Goal: Information Seeking & Learning: Learn about a topic

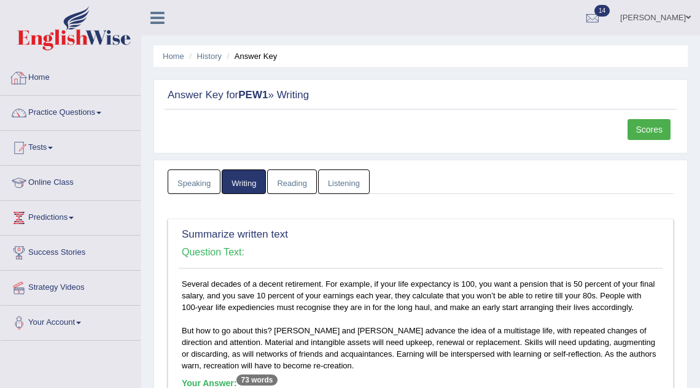
click at [114, 43] on img at bounding box center [74, 28] width 114 height 44
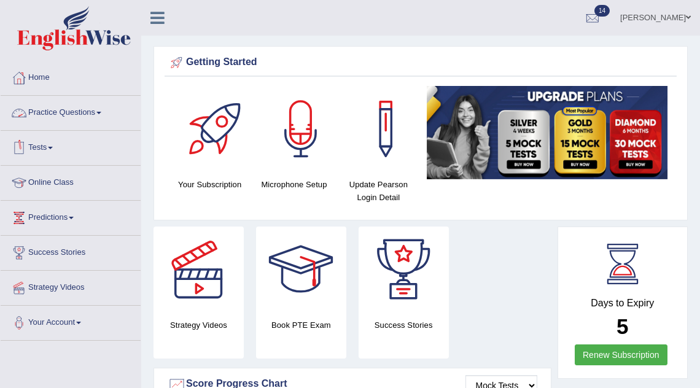
click at [71, 112] on link "Practice Questions" at bounding box center [71, 111] width 140 height 31
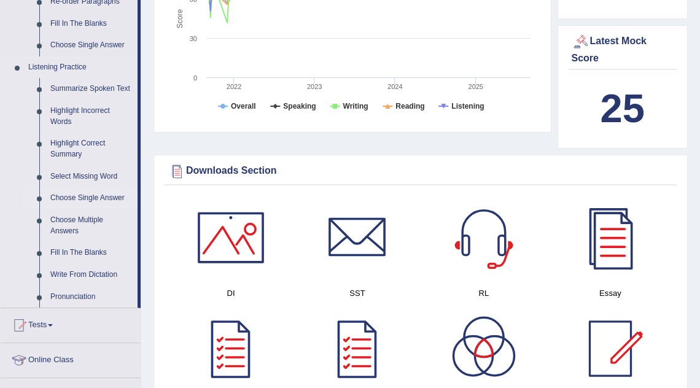
scroll to position [479, 0]
click at [106, 262] on link "Fill In The Blanks" at bounding box center [91, 252] width 93 height 22
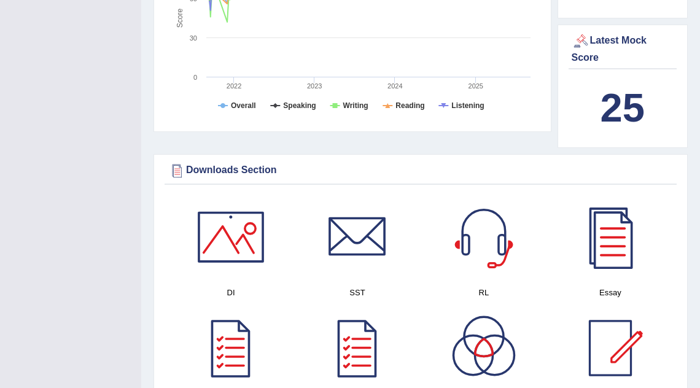
scroll to position [174, 0]
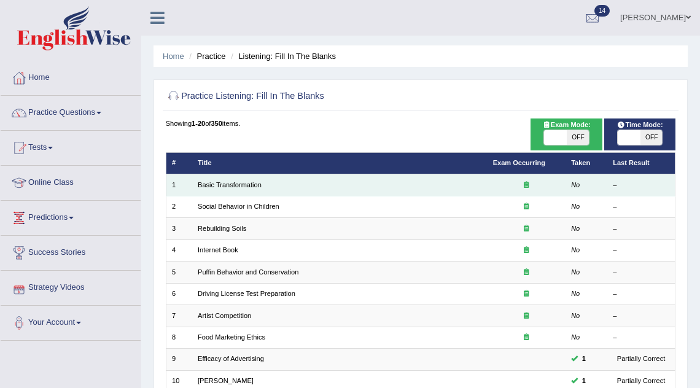
click at [265, 185] on td "Basic Transformation" at bounding box center [339, 184] width 295 height 21
click at [249, 187] on link "Basic Transformation" at bounding box center [230, 184] width 64 height 7
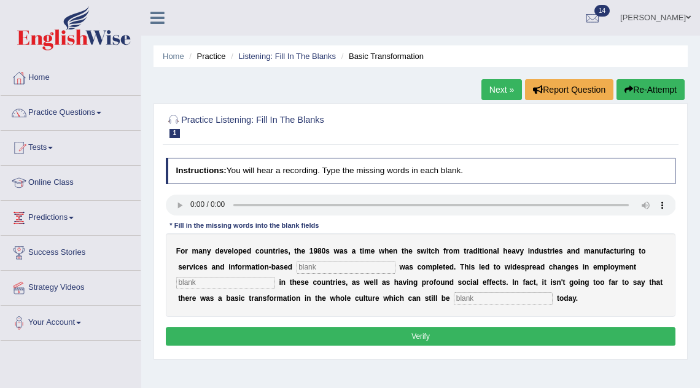
click at [313, 267] on input "text" at bounding box center [346, 267] width 99 height 12
type input "enterprises"
click at [221, 286] on input "text" at bounding box center [225, 283] width 99 height 12
type input "patterns"
click at [491, 302] on input "text" at bounding box center [503, 298] width 99 height 12
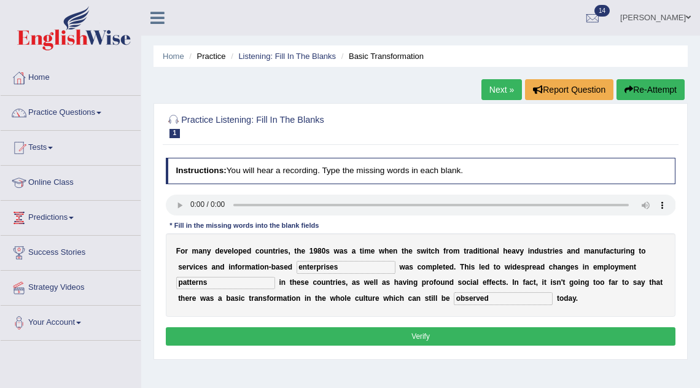
type input "observed"
click at [556, 335] on button "Verify" at bounding box center [421, 336] width 510 height 18
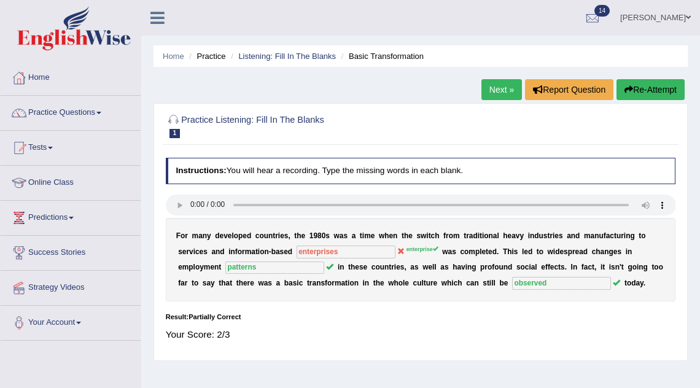
click at [507, 88] on link "Next »" at bounding box center [501, 89] width 41 height 21
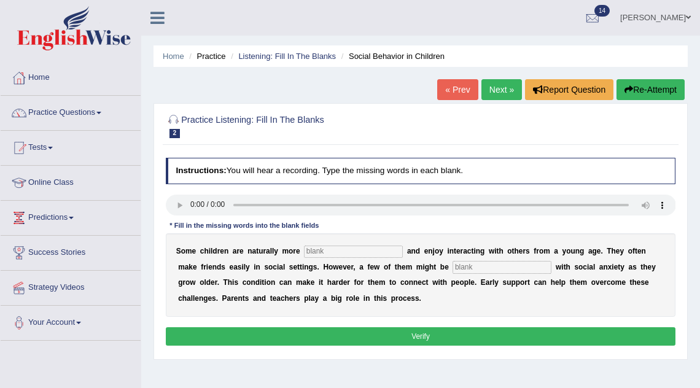
click at [464, 272] on input "text" at bounding box center [502, 267] width 99 height 12
type input "diagnose"
click at [324, 252] on input "text" at bounding box center [353, 252] width 99 height 12
type input "socialble"
click at [349, 332] on button "Verify" at bounding box center [421, 336] width 510 height 18
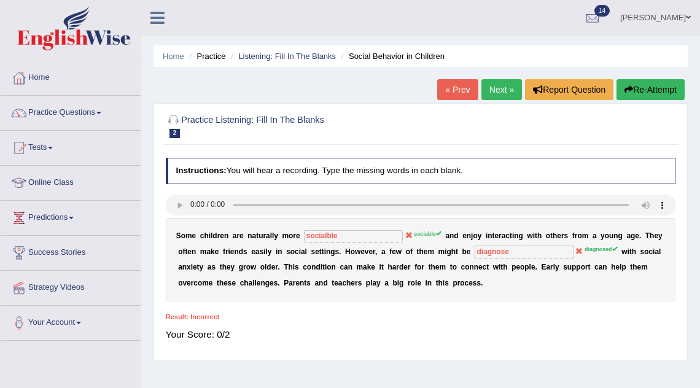
click at [494, 86] on link "Next »" at bounding box center [501, 89] width 41 height 21
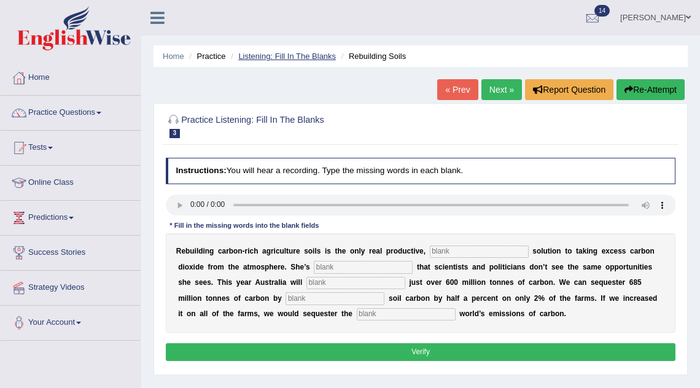
click at [309, 57] on link "Listening: Fill In The Blanks" at bounding box center [287, 56] width 98 height 9
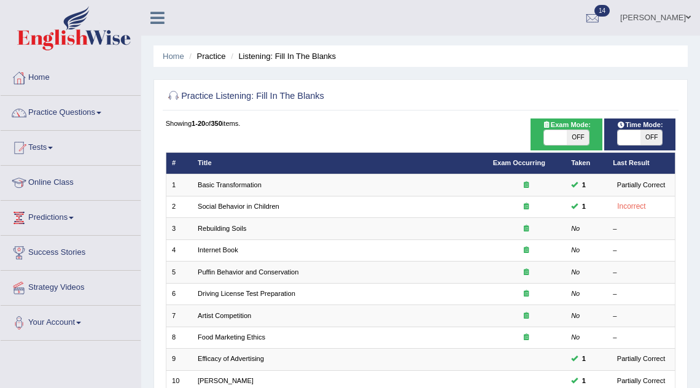
click at [563, 134] on span at bounding box center [555, 137] width 22 height 15
checkbox input "true"
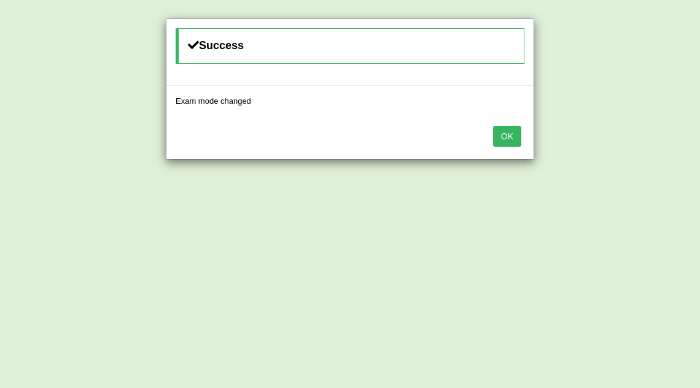
click at [498, 124] on div "OK" at bounding box center [349, 137] width 367 height 43
click at [499, 136] on button "OK" at bounding box center [507, 136] width 28 height 21
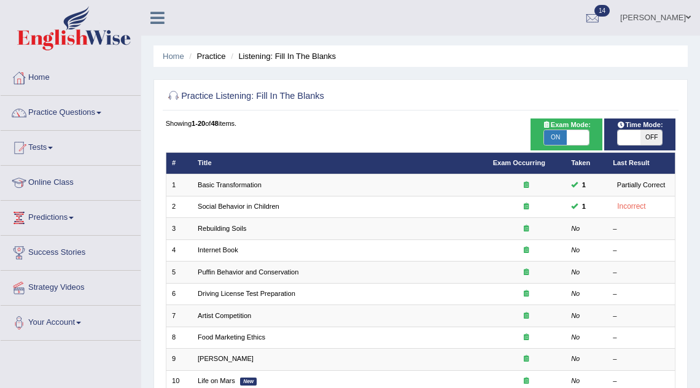
click at [639, 145] on div "ON OFF" at bounding box center [639, 138] width 45 height 16
click at [641, 142] on span "OFF" at bounding box center [652, 137] width 22 height 15
checkbox input "true"
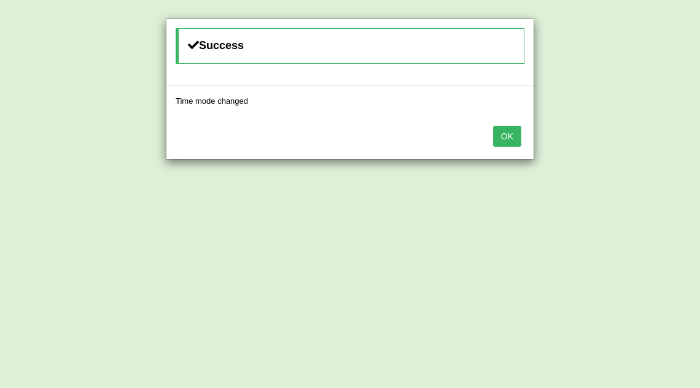
click at [520, 129] on button "OK" at bounding box center [507, 136] width 28 height 21
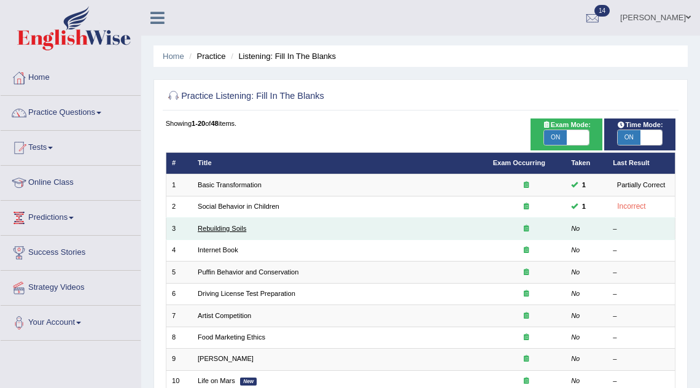
click at [230, 230] on link "Rebuilding Soils" at bounding box center [222, 228] width 49 height 7
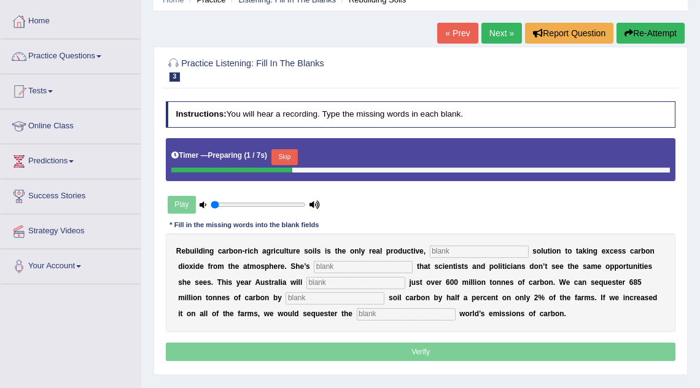
scroll to position [75, 0]
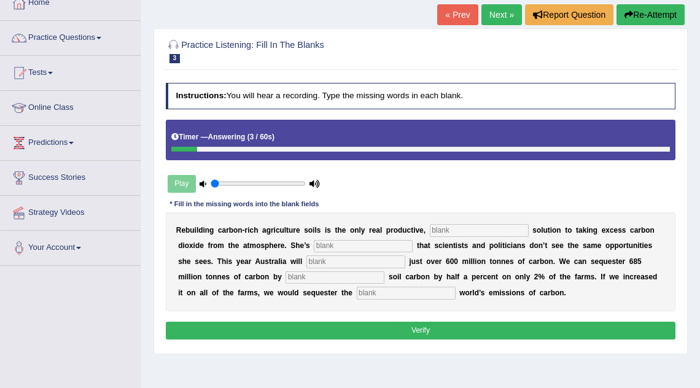
click at [452, 232] on input "text" at bounding box center [479, 230] width 99 height 12
type input "permanent"
click at [368, 246] on input "text" at bounding box center [363, 246] width 99 height 12
type input "frustrated"
click at [334, 266] on input "text" at bounding box center [355, 261] width 99 height 12
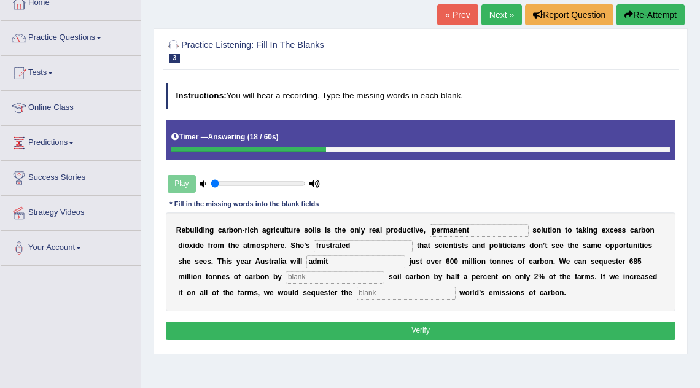
type input "admit"
click at [291, 283] on input "text" at bounding box center [335, 277] width 99 height 12
type input "increasing"
type input "whole"
click at [426, 330] on button "Verify" at bounding box center [421, 331] width 510 height 18
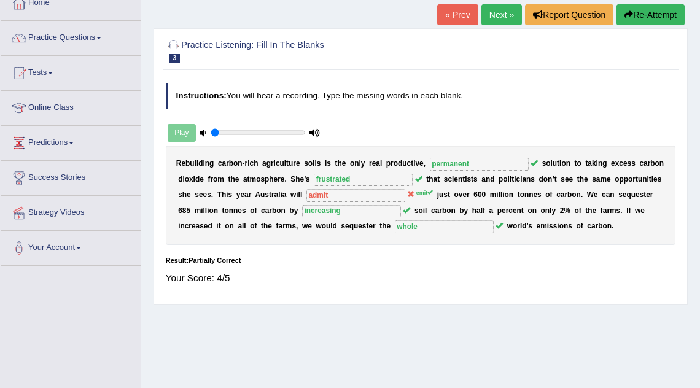
click at [500, 17] on link "Next »" at bounding box center [501, 14] width 41 height 21
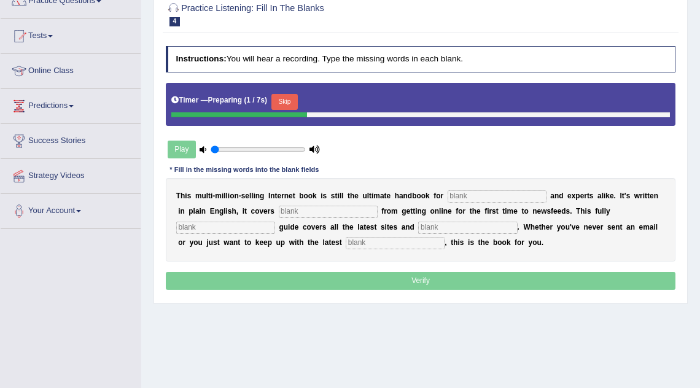
scroll to position [114, 0]
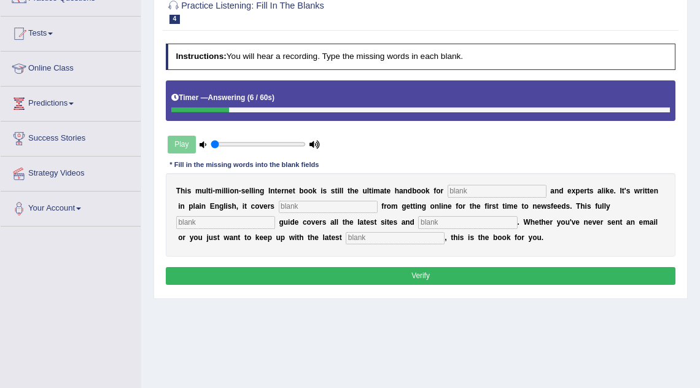
click at [471, 185] on input "text" at bounding box center [497, 191] width 99 height 12
type input "novelests"
type input "everything"
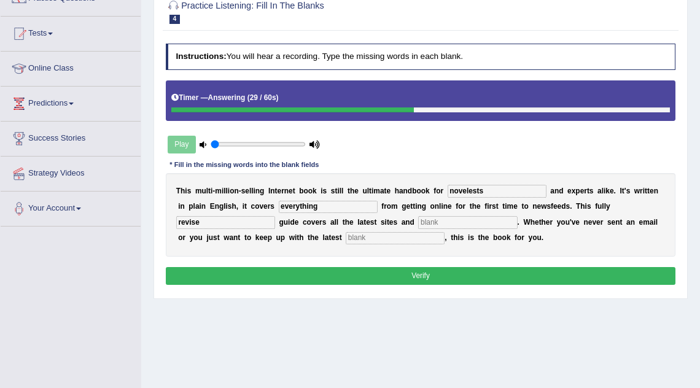
type input "revise"
type input "developments"
click at [435, 225] on input "text" at bounding box center [467, 222] width 99 height 12
type input "j"
click at [413, 275] on button "Verify" at bounding box center [421, 276] width 510 height 18
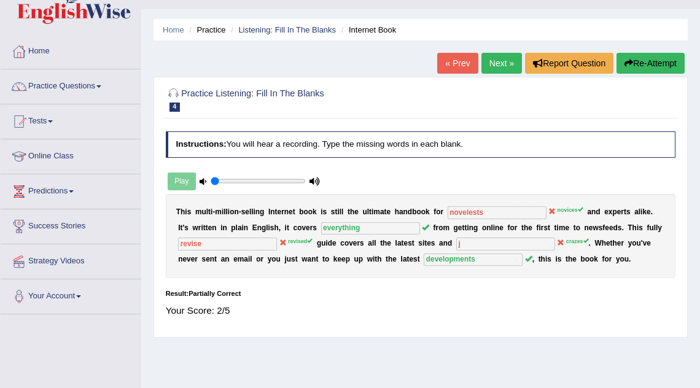
scroll to position [0, 0]
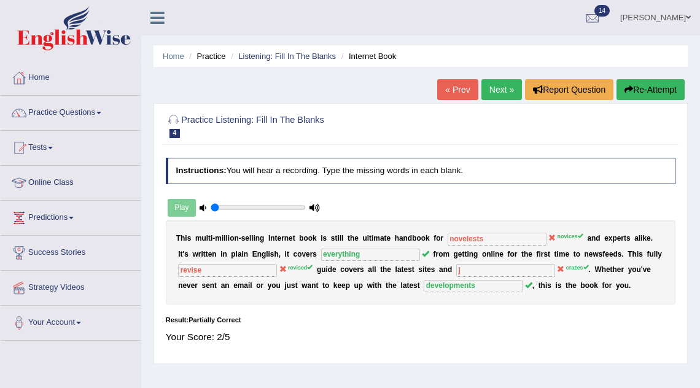
click at [498, 86] on link "Next »" at bounding box center [501, 89] width 41 height 21
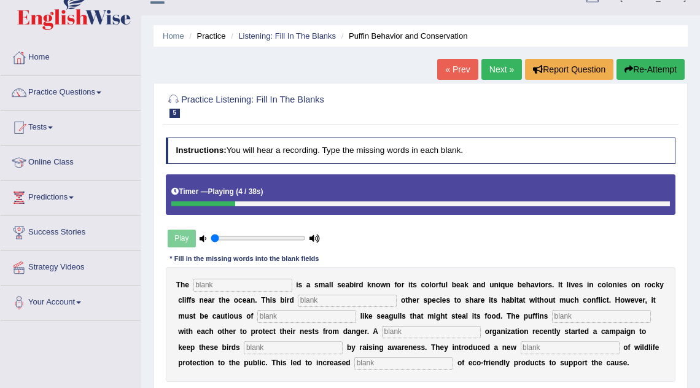
scroll to position [11, 0]
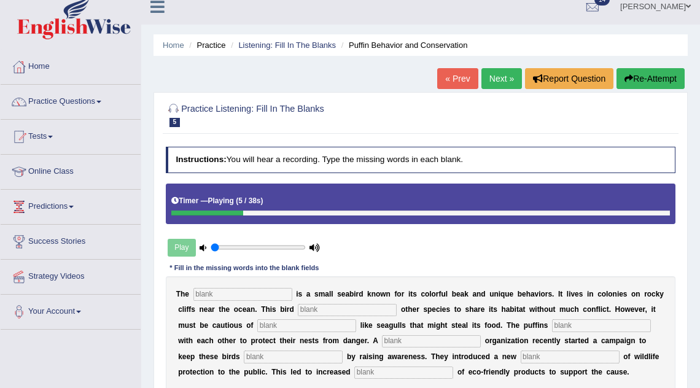
click at [505, 80] on link "Next »" at bounding box center [501, 78] width 41 height 21
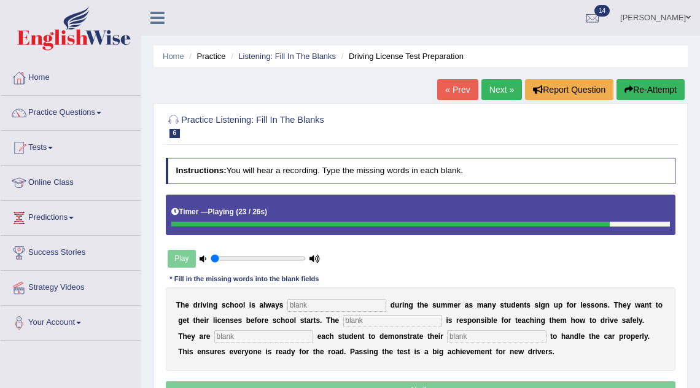
click at [300, 302] on input "text" at bounding box center [336, 305] width 99 height 12
type input "busy"
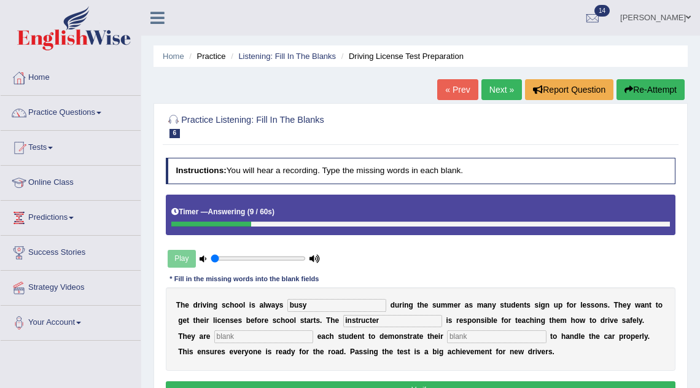
type input "instructer"
type input "requiring"
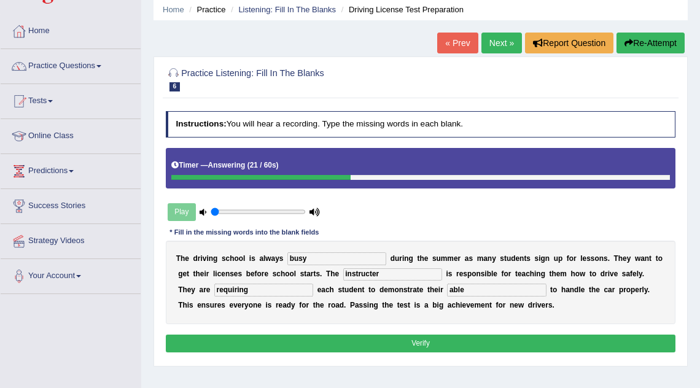
scroll to position [47, 0]
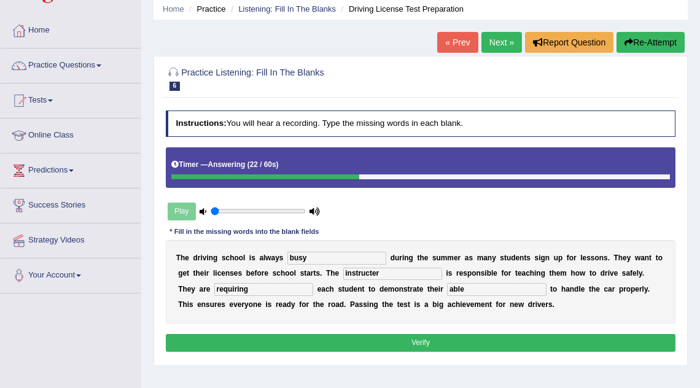
type input "able"
click at [391, 338] on button "Verify" at bounding box center [421, 343] width 510 height 18
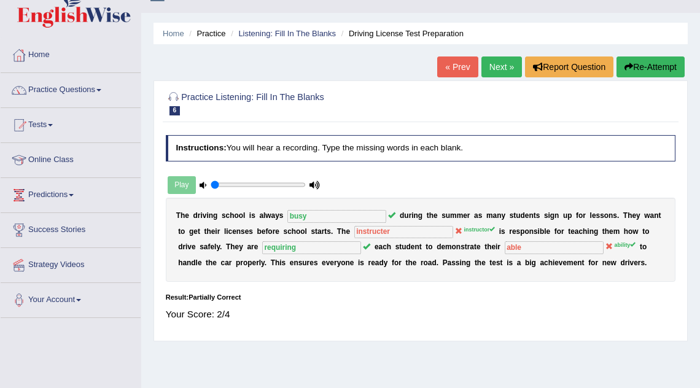
scroll to position [17, 0]
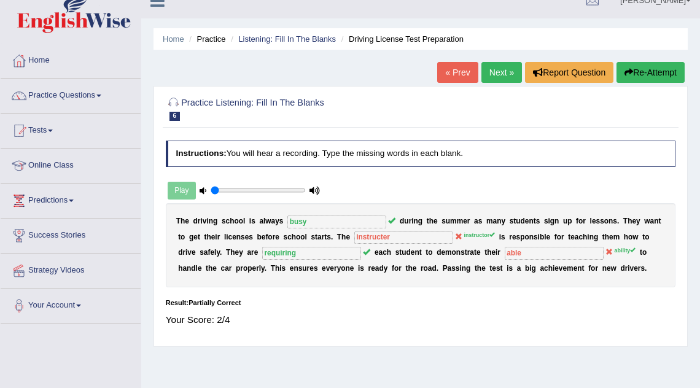
click at [506, 72] on link "Next »" at bounding box center [501, 72] width 41 height 21
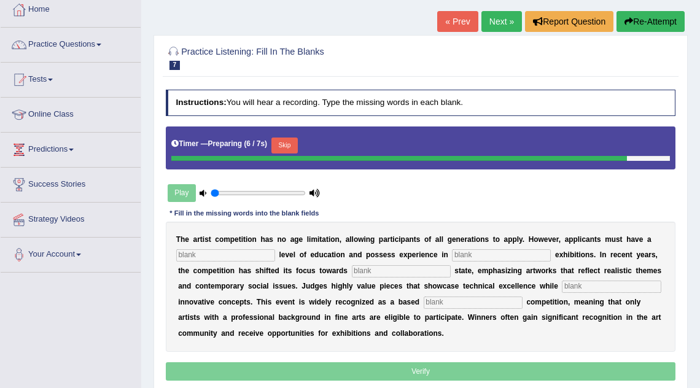
scroll to position [67, 0]
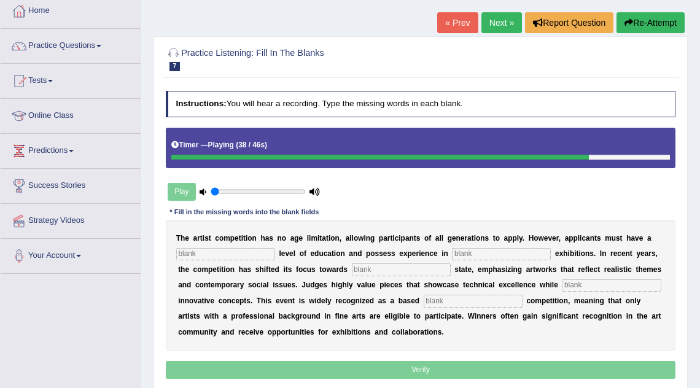
click at [446, 300] on input "text" at bounding box center [473, 301] width 99 height 12
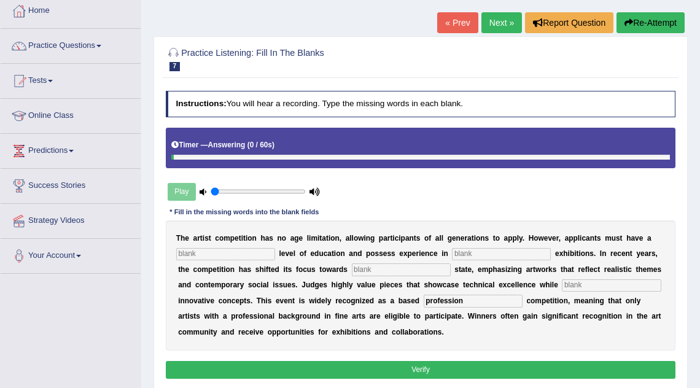
type input "profession"
click at [239, 249] on input "text" at bounding box center [225, 254] width 99 height 12
type input "graduate"
click at [469, 254] on input "text" at bounding box center [501, 254] width 99 height 12
type input "sculpture"
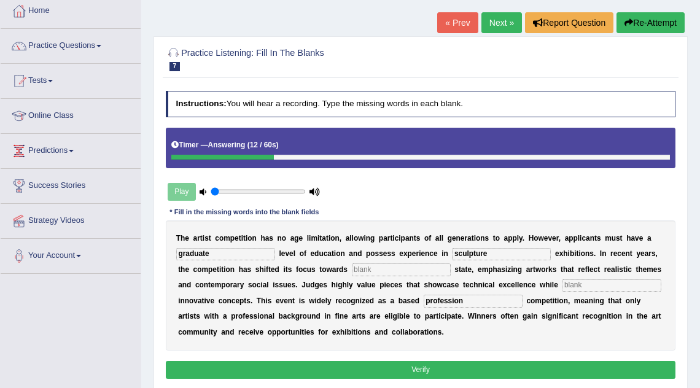
click at [404, 265] on input "text" at bounding box center [401, 269] width 99 height 12
type input "real"
click at [562, 286] on input "text" at bounding box center [611, 285] width 99 height 12
type input "incorporating"
click at [503, 372] on button "Verify" at bounding box center [421, 370] width 510 height 18
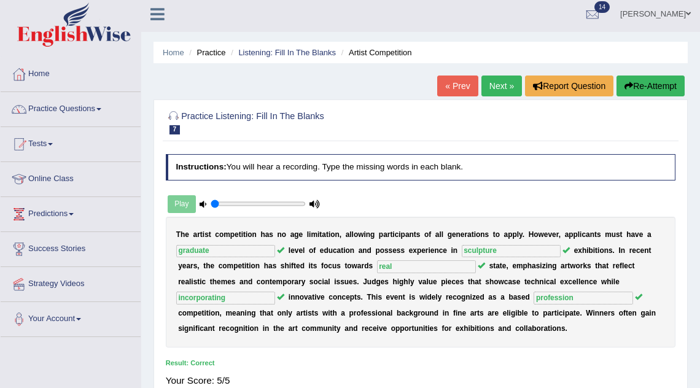
scroll to position [3, 0]
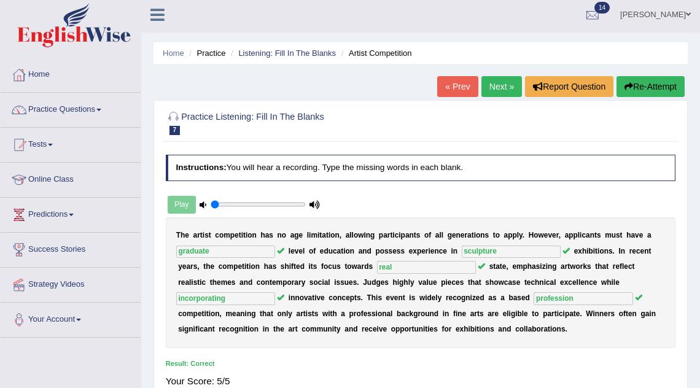
click at [500, 81] on link "Next »" at bounding box center [501, 86] width 41 height 21
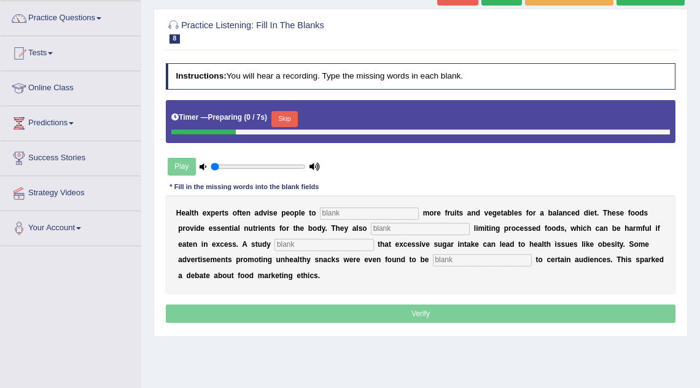
scroll to position [97, 0]
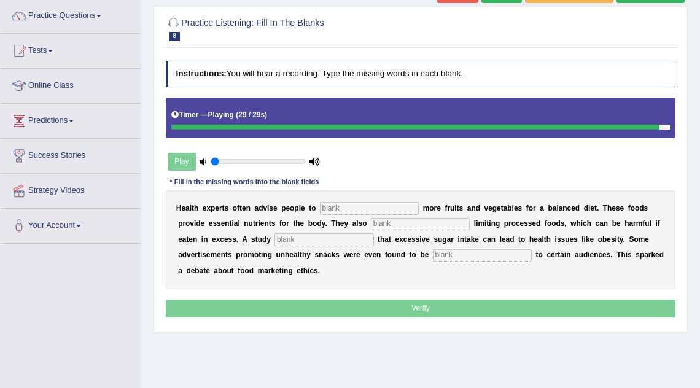
click at [374, 212] on input "text" at bounding box center [369, 208] width 99 height 12
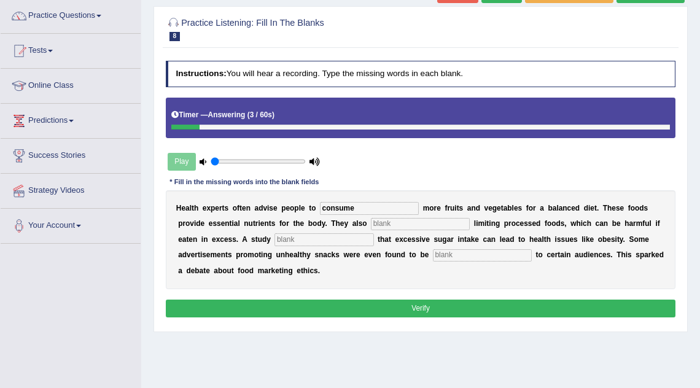
type input "consume"
type input "recommended"
type input "diagnosed"
type input "offensive"
click at [382, 300] on button "Verify" at bounding box center [421, 309] width 510 height 18
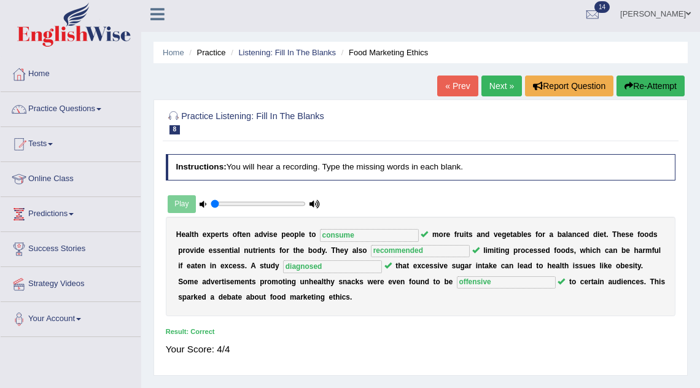
scroll to position [0, 0]
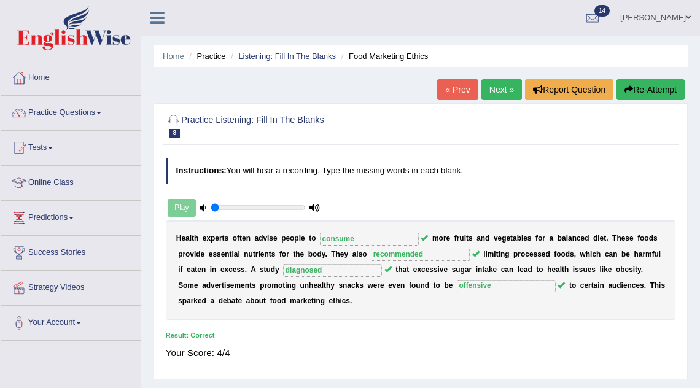
click at [497, 99] on link "Next »" at bounding box center [501, 89] width 41 height 21
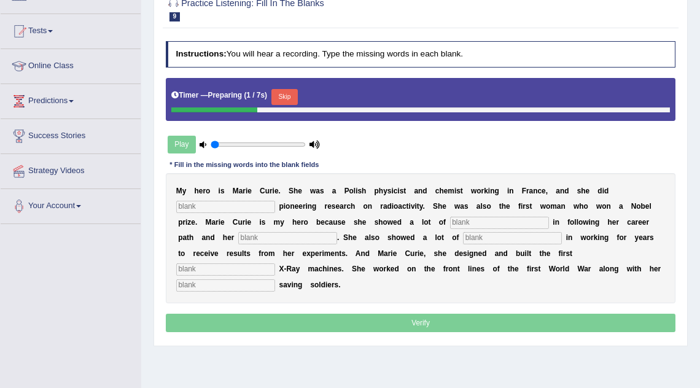
scroll to position [117, 0]
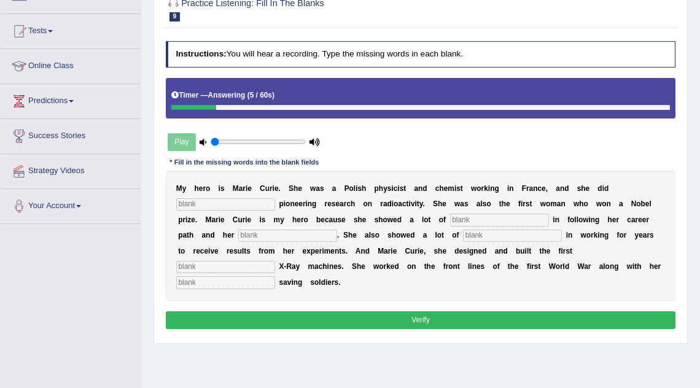
click at [275, 276] on input "text" at bounding box center [225, 282] width 99 height 12
type input "daughter"
click at [275, 261] on input "text" at bounding box center [225, 267] width 99 height 12
type input "mobile"
click at [217, 204] on input "text" at bounding box center [225, 204] width 99 height 12
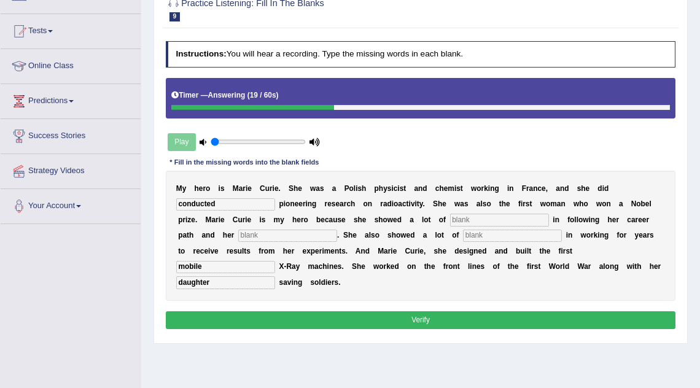
type input "conducted"
click at [462, 217] on input "text" at bounding box center [499, 220] width 99 height 12
type input "determination"
click at [252, 238] on input "text" at bounding box center [287, 236] width 99 height 12
type input "patience"
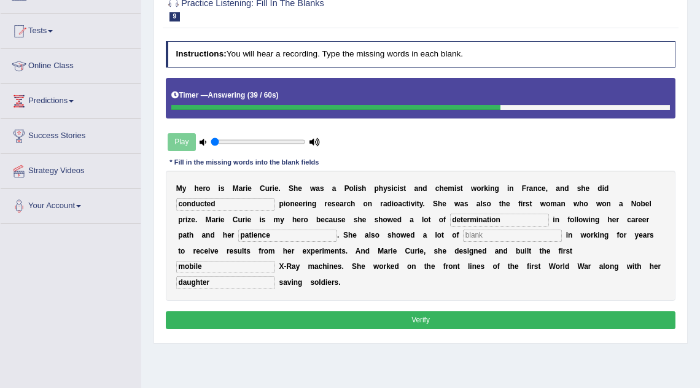
click at [463, 235] on input "text" at bounding box center [512, 236] width 99 height 12
type input "patience"
click at [487, 320] on button "Verify" at bounding box center [421, 320] width 510 height 18
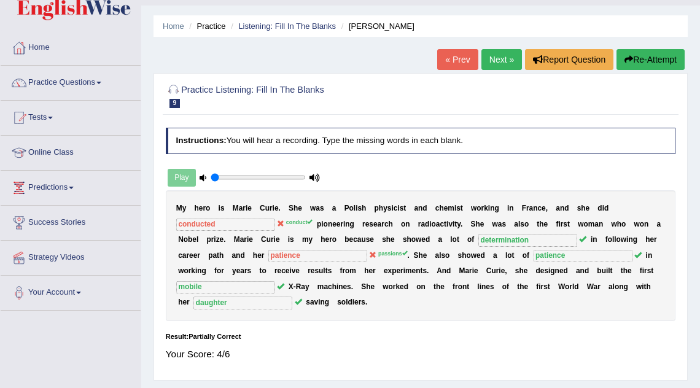
scroll to position [0, 0]
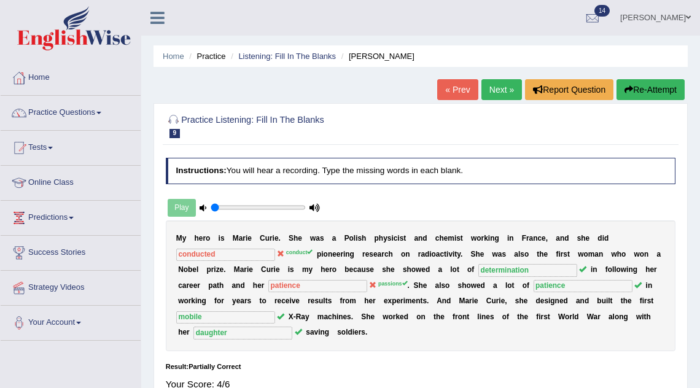
click at [490, 89] on link "Next »" at bounding box center [501, 89] width 41 height 21
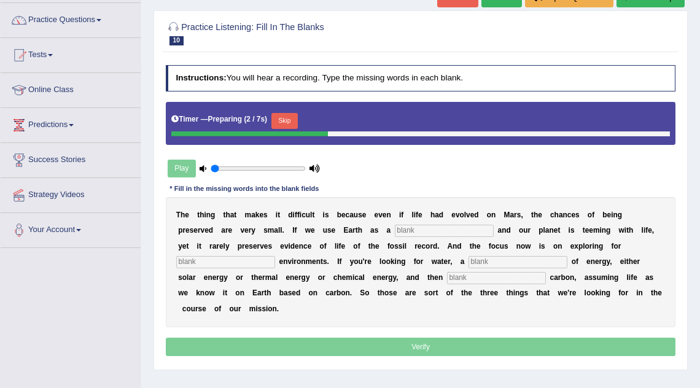
scroll to position [93, 0]
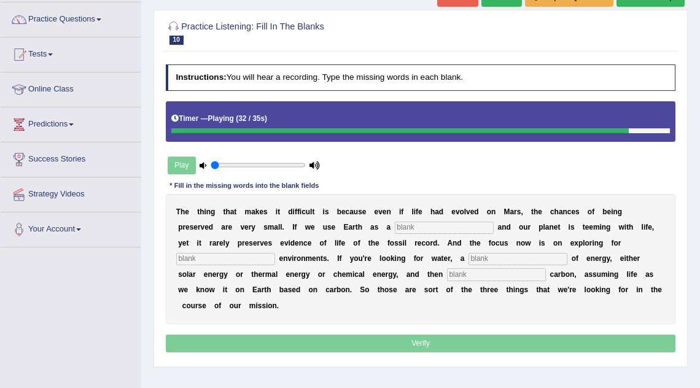
click at [395, 228] on input "text" at bounding box center [444, 228] width 99 height 12
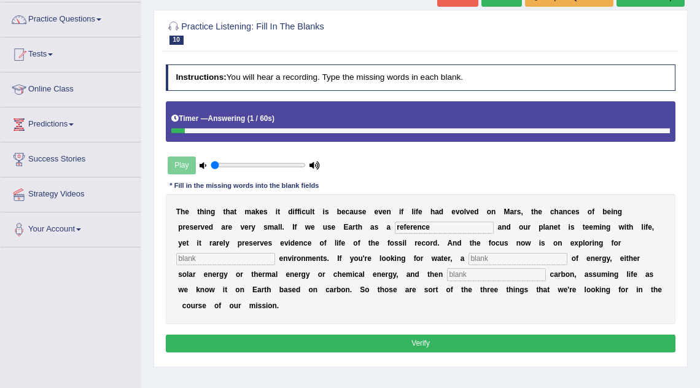
type input "reference"
type input "habitable"
type input "source"
type input "organic"
click at [383, 335] on button "Verify" at bounding box center [421, 344] width 510 height 18
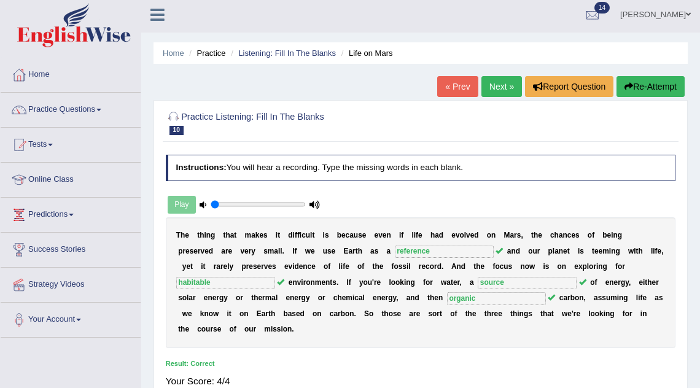
scroll to position [0, 0]
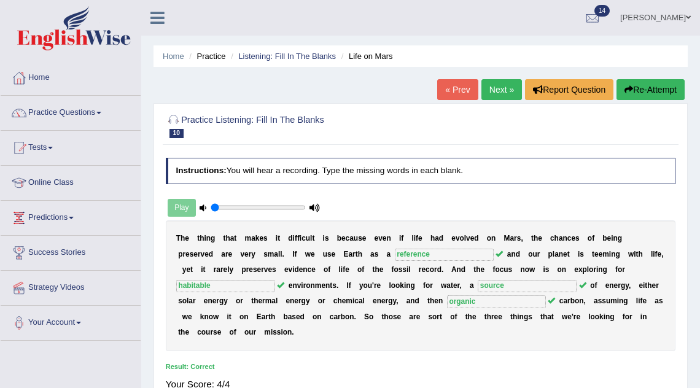
click at [488, 86] on link "Next »" at bounding box center [501, 89] width 41 height 21
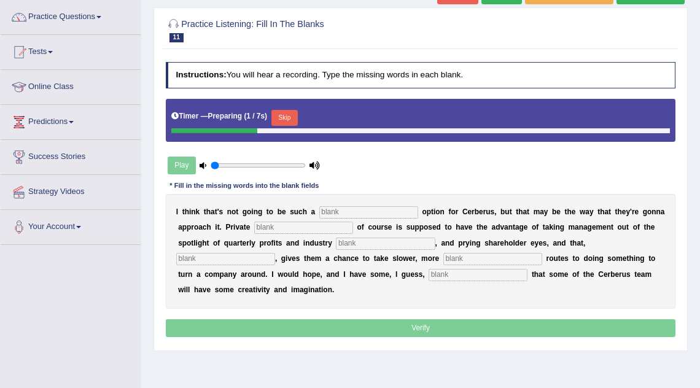
scroll to position [95, 0]
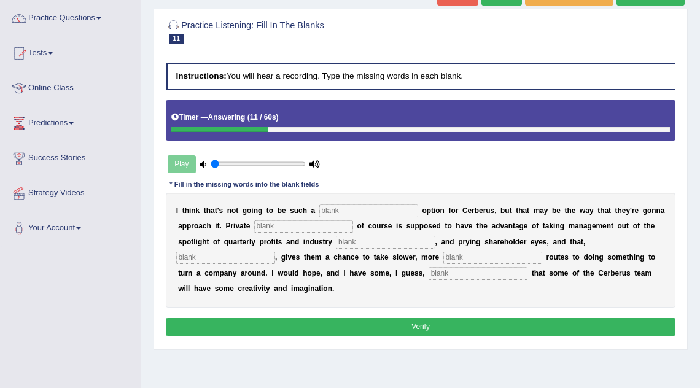
click at [370, 212] on input "text" at bounding box center [368, 210] width 99 height 12
type input "vival"
type input "equity"
type input "analysis"
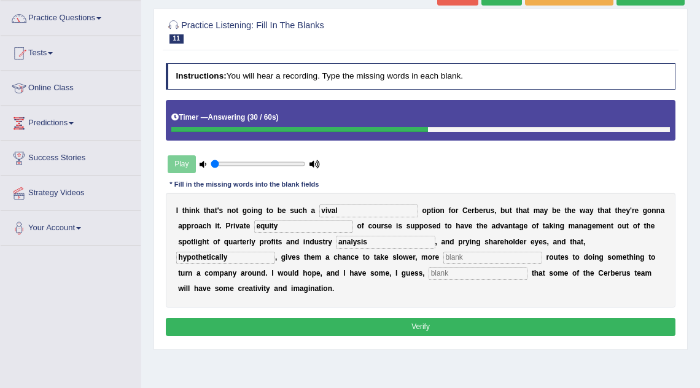
type input "hypothetically"
type input "optimizmise"
click at [350, 327] on button "Verify" at bounding box center [421, 327] width 510 height 18
click at [443, 252] on input "text" at bounding box center [492, 258] width 99 height 12
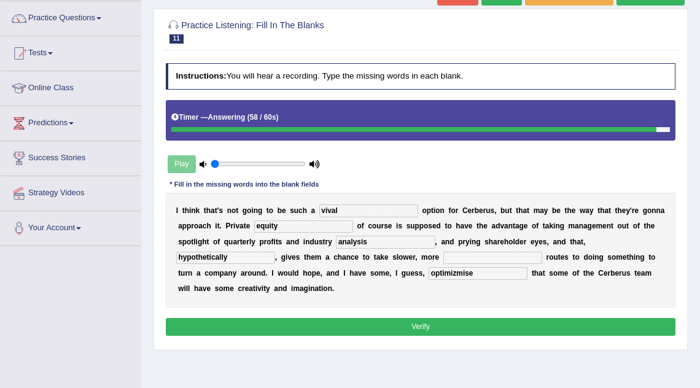
click at [429, 273] on input "optimizmise" at bounding box center [478, 273] width 99 height 12
type input "optimse"
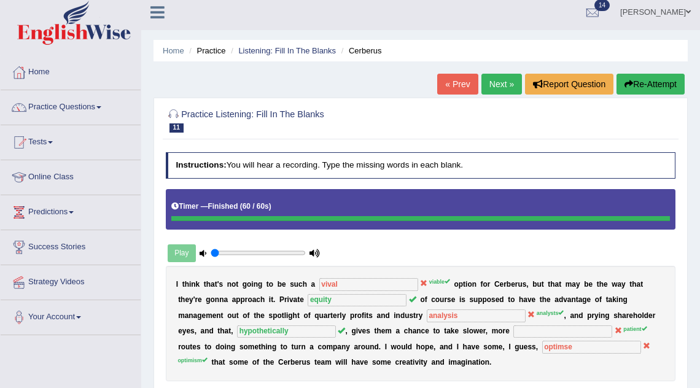
scroll to position [5, 0]
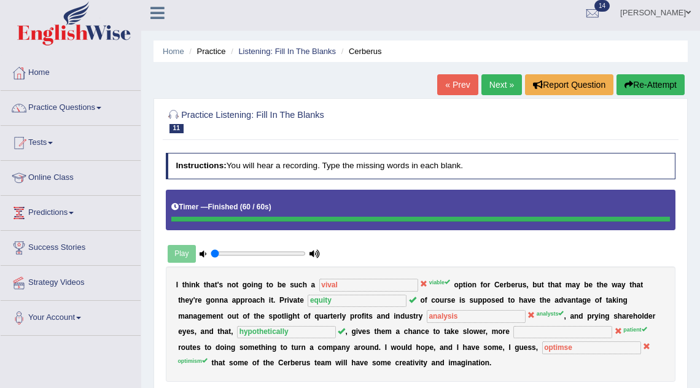
click at [502, 85] on link "Next »" at bounding box center [501, 84] width 41 height 21
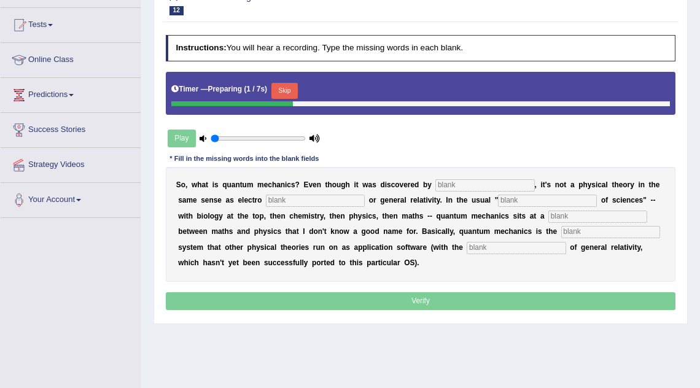
scroll to position [122, 0]
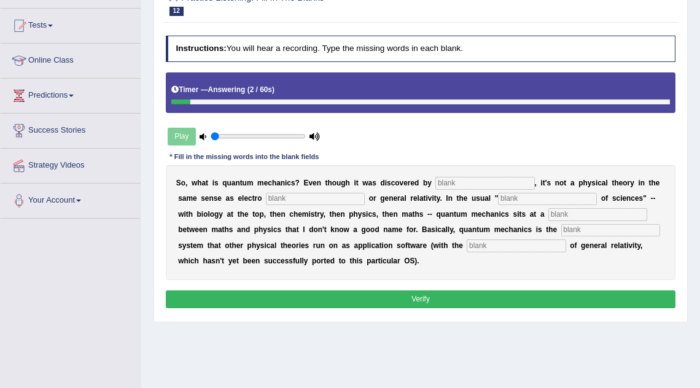
click at [475, 184] on input "text" at bounding box center [484, 183] width 99 height 12
type input "physists"
type input "magnitism"
type input "hierachy"
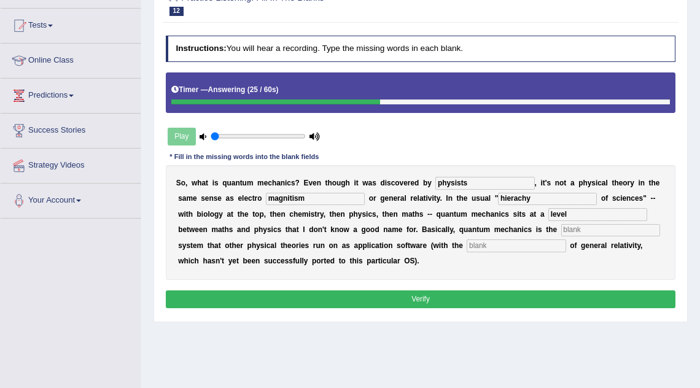
type input "level"
type input "p"
type input "operating"
type input "exception"
click at [459, 293] on button "Verify" at bounding box center [421, 299] width 510 height 18
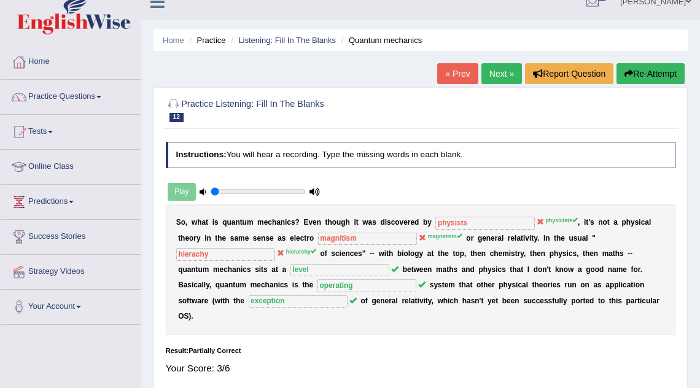
scroll to position [0, 0]
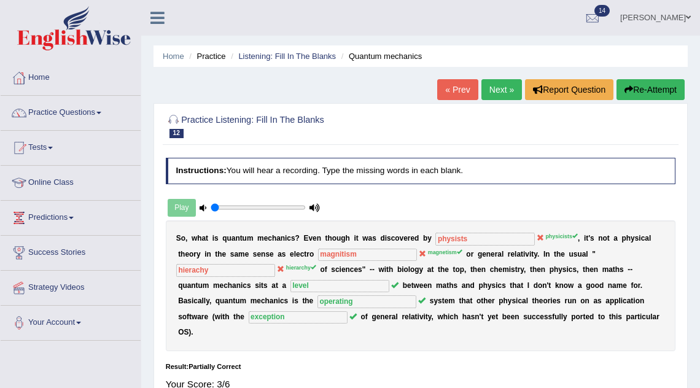
click at [498, 88] on link "Next »" at bounding box center [501, 89] width 41 height 21
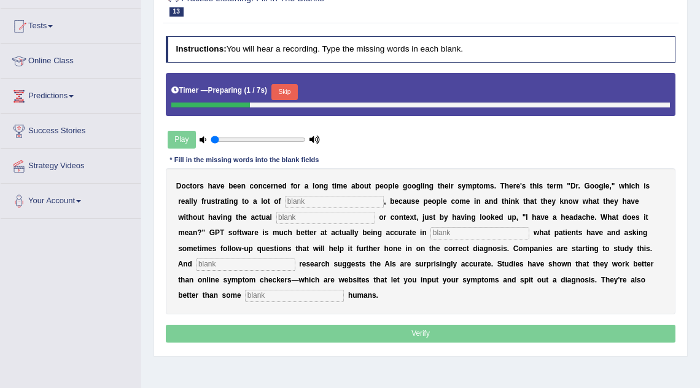
scroll to position [125, 0]
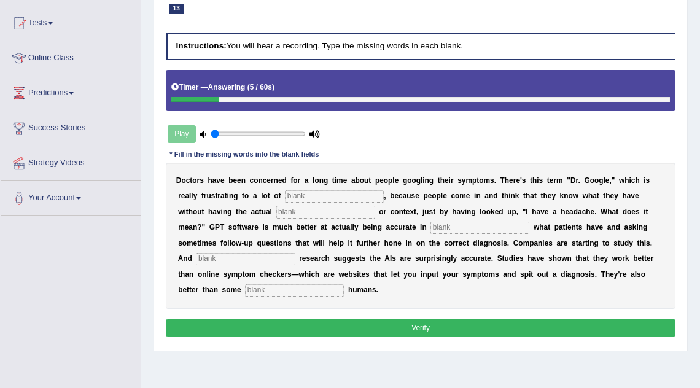
click at [314, 200] on input "text" at bounding box center [334, 196] width 99 height 12
type input "physicians"
type input "expertise"
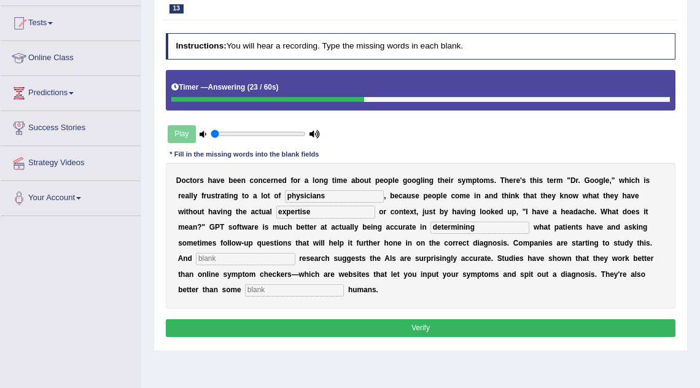
type input "determining"
type input "preminalrly"
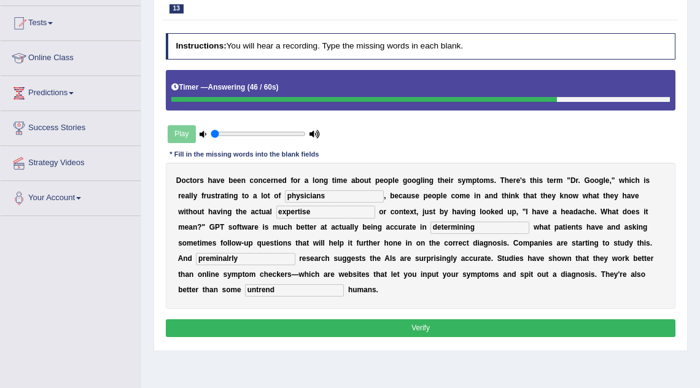
type input "untrend"
click at [223, 256] on input "preminalrly" at bounding box center [245, 259] width 99 height 12
type input "preminarly"
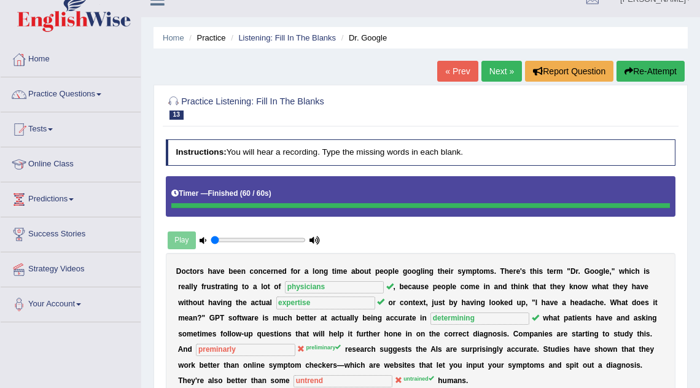
scroll to position [14, 0]
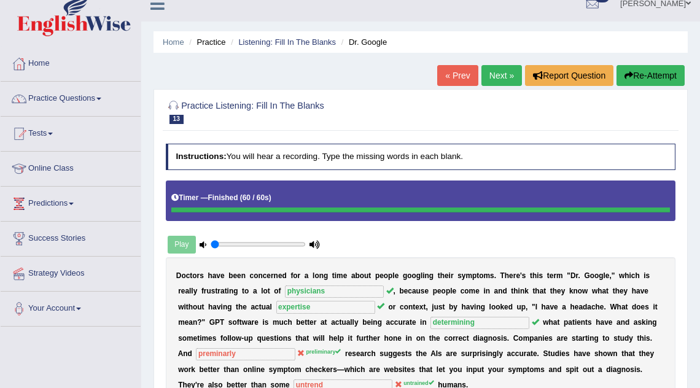
click at [492, 74] on link "Next »" at bounding box center [501, 75] width 41 height 21
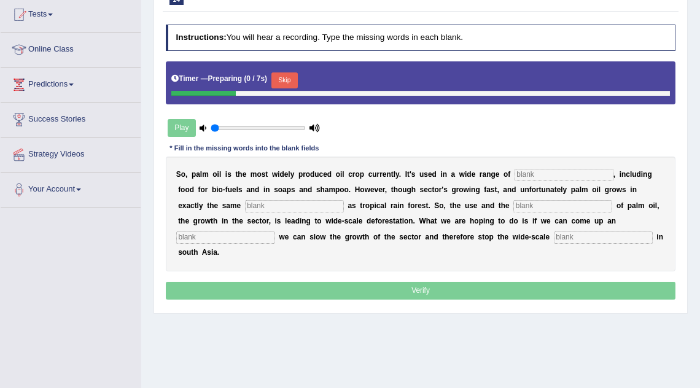
scroll to position [131, 0]
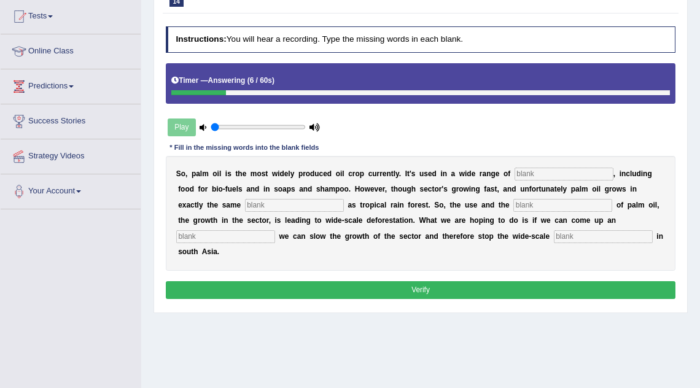
click at [526, 178] on input "text" at bounding box center [564, 174] width 99 height 12
type input "industries"
type input "environment"
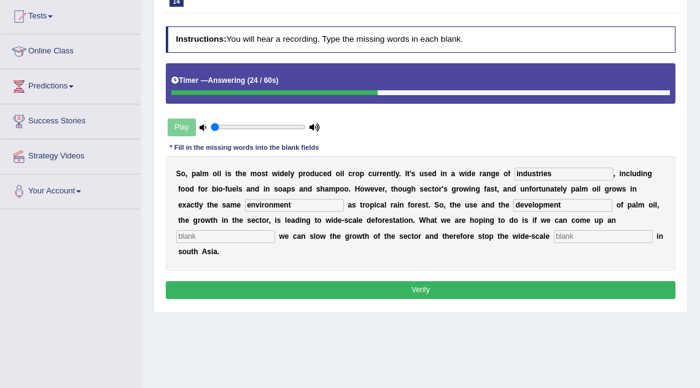
type input "development"
type input "alternative"
type input "deforestation"
click at [524, 263] on div "Instructions: You will hear a recording. Type the missing words in each blank. …" at bounding box center [420, 164] width 515 height 286
click at [516, 281] on button "Verify" at bounding box center [421, 290] width 510 height 18
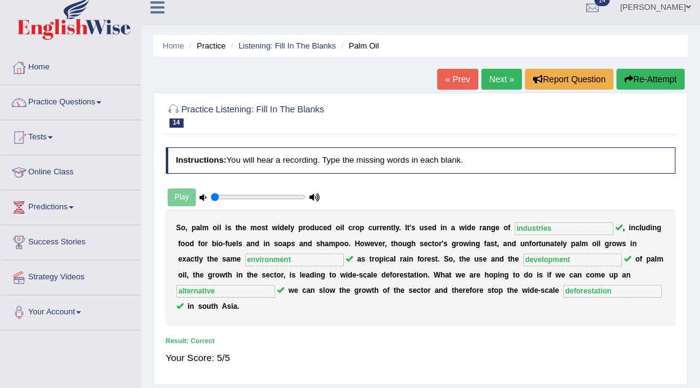
scroll to position [0, 0]
